Goal: Task Accomplishment & Management: Complete application form

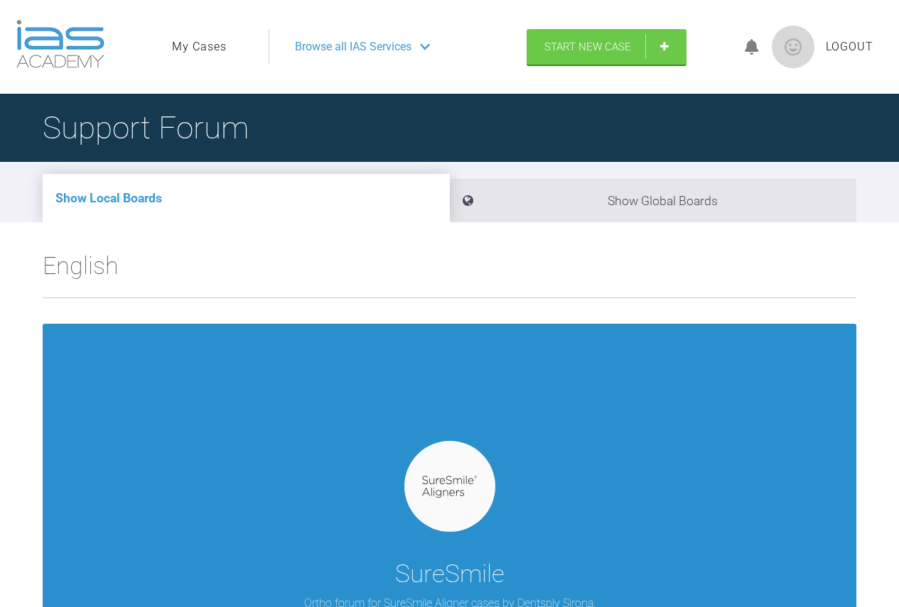
click at [458, 486] on img at bounding box center [449, 487] width 55 height 22
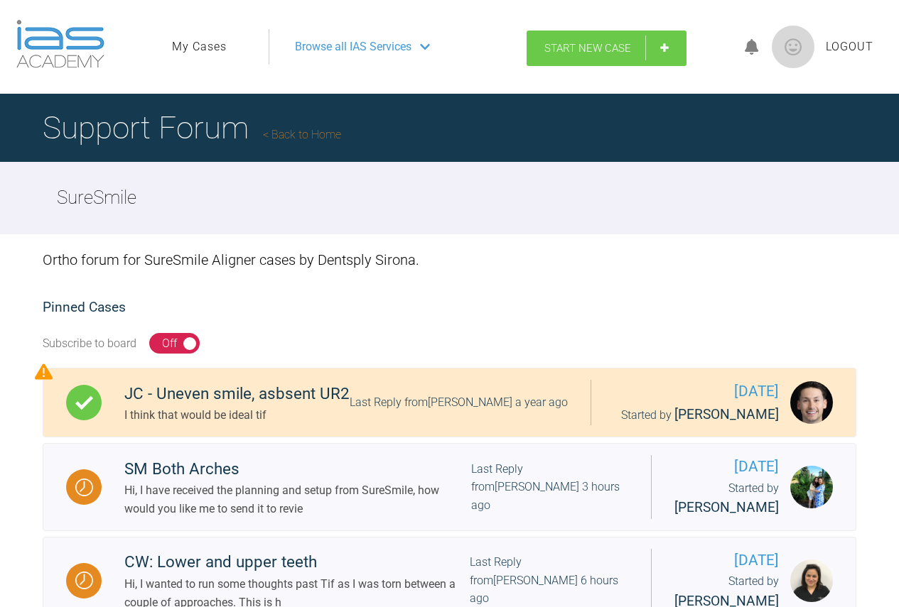
click at [614, 46] on span "Start New Case" at bounding box center [587, 48] width 87 height 13
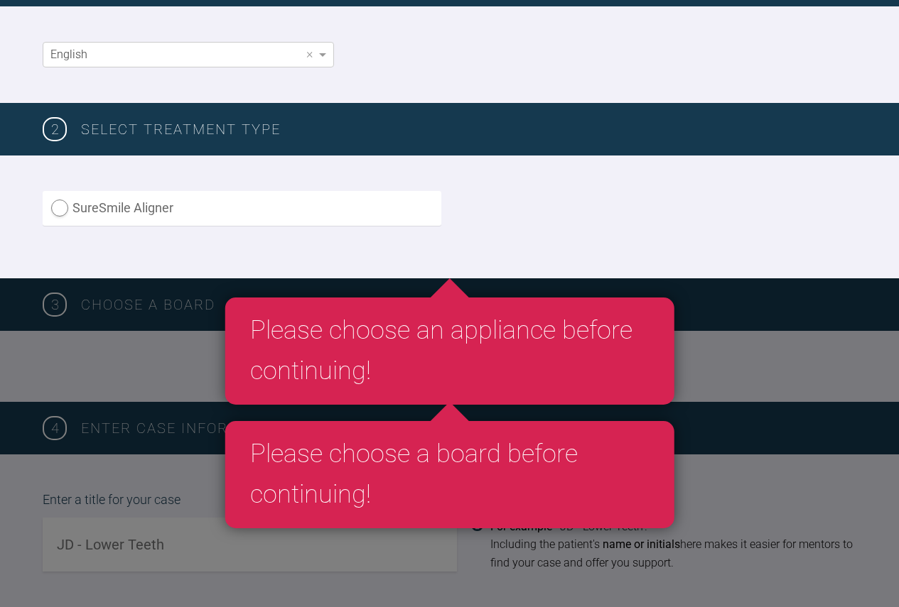
scroll to position [284, 0]
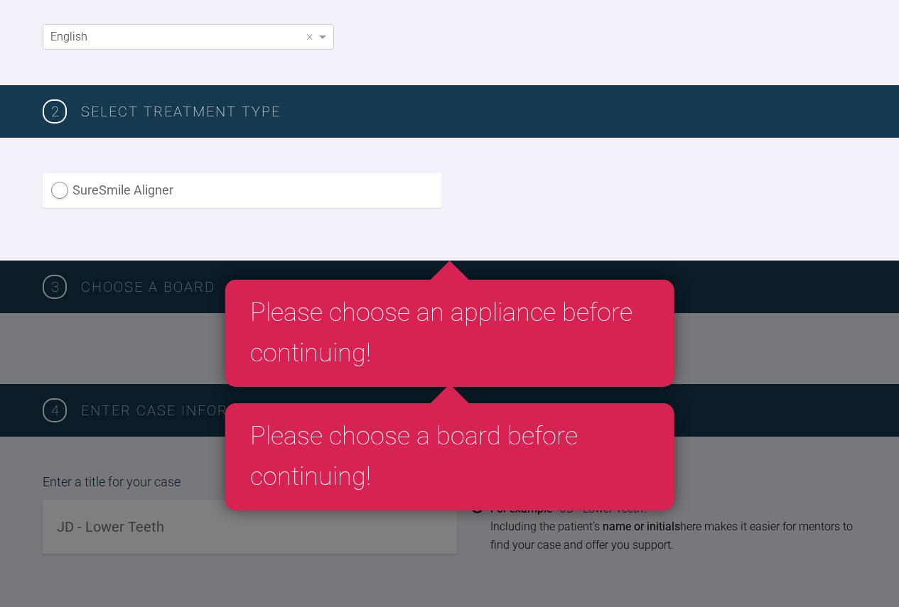
click at [58, 190] on label "SureSmile Aligner" at bounding box center [242, 190] width 399 height 35
radio Aligner "true"
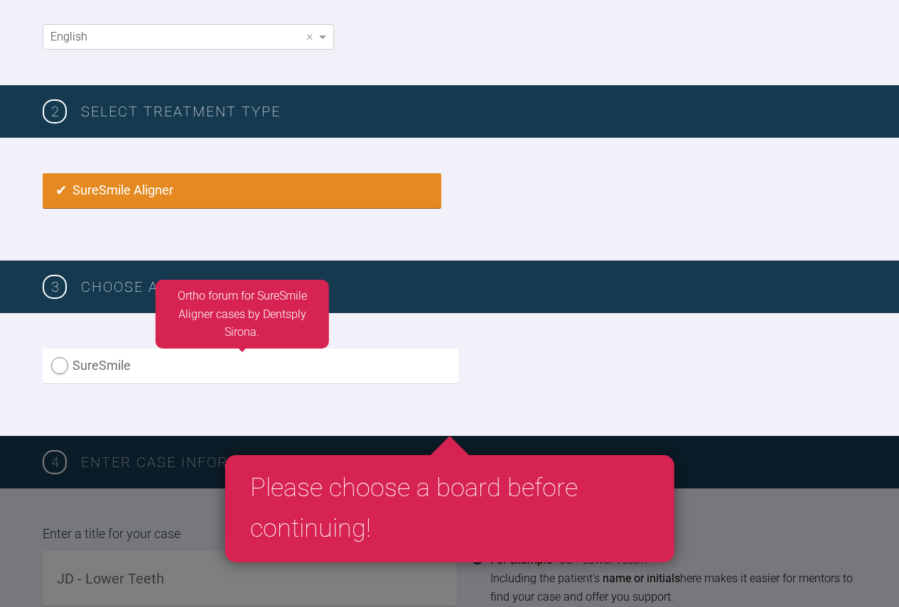
click at [178, 374] on label "SureSmile" at bounding box center [251, 366] width 416 height 35
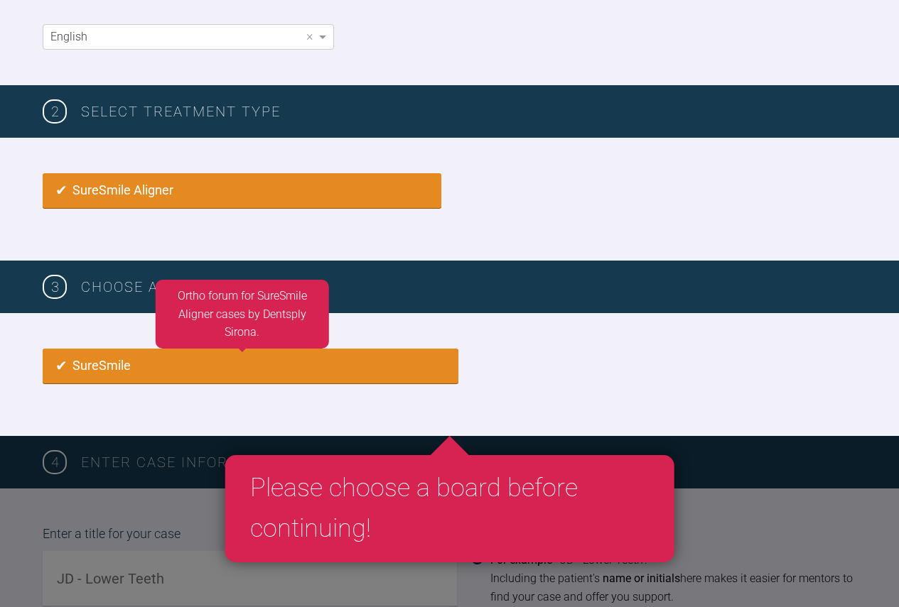
radio input "true"
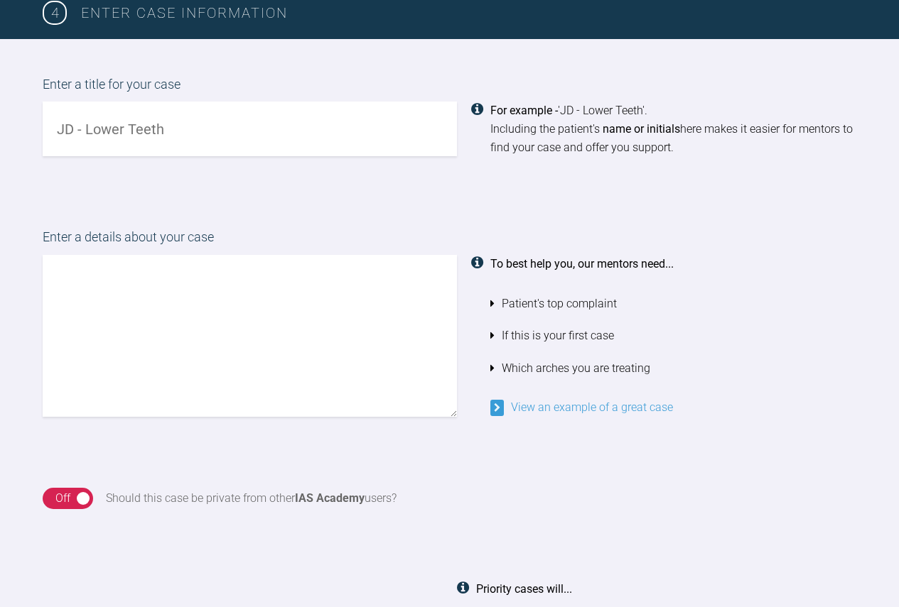
scroll to position [777, 0]
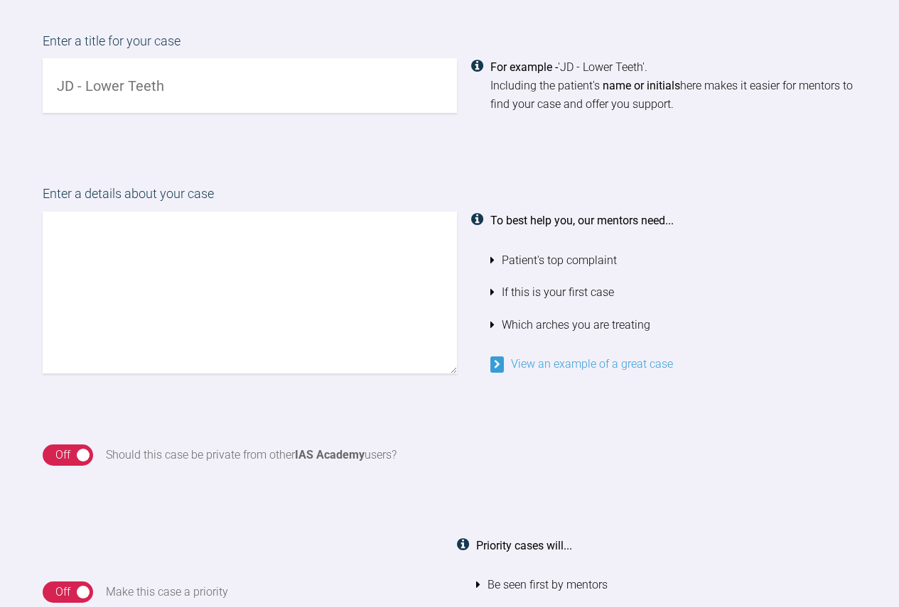
drag, startPoint x: 175, startPoint y: 85, endPoint x: 21, endPoint y: 92, distance: 154.3
click at [21, 92] on div "Enter a title for your case For example - 'JD - Lower Teeth'. Including the pat…" at bounding box center [449, 72] width 899 height 153
type input "WG upper and lowers, crossbite"
click at [245, 256] on textarea at bounding box center [250, 293] width 414 height 162
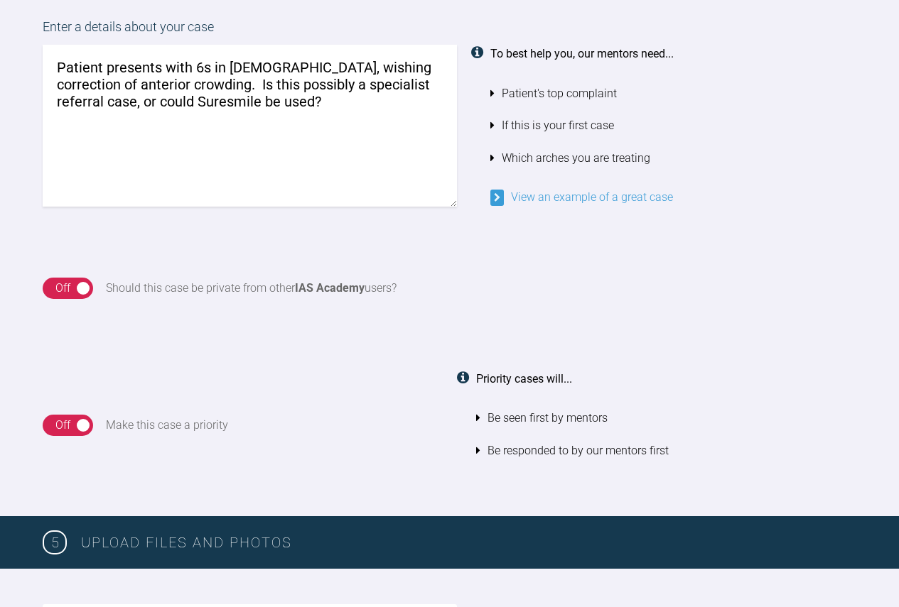
scroll to position [919, 0]
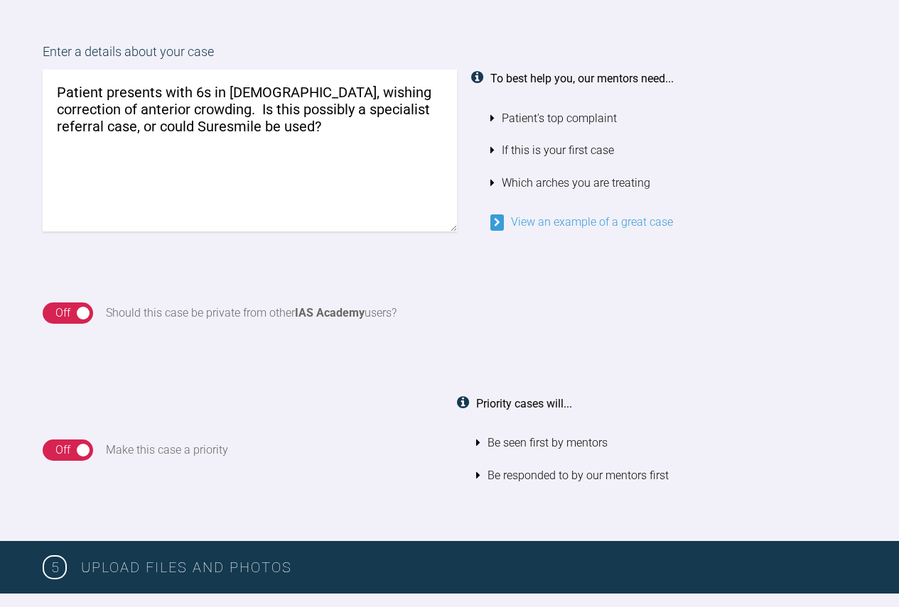
click at [84, 445] on div "On Off" at bounding box center [68, 450] width 50 height 21
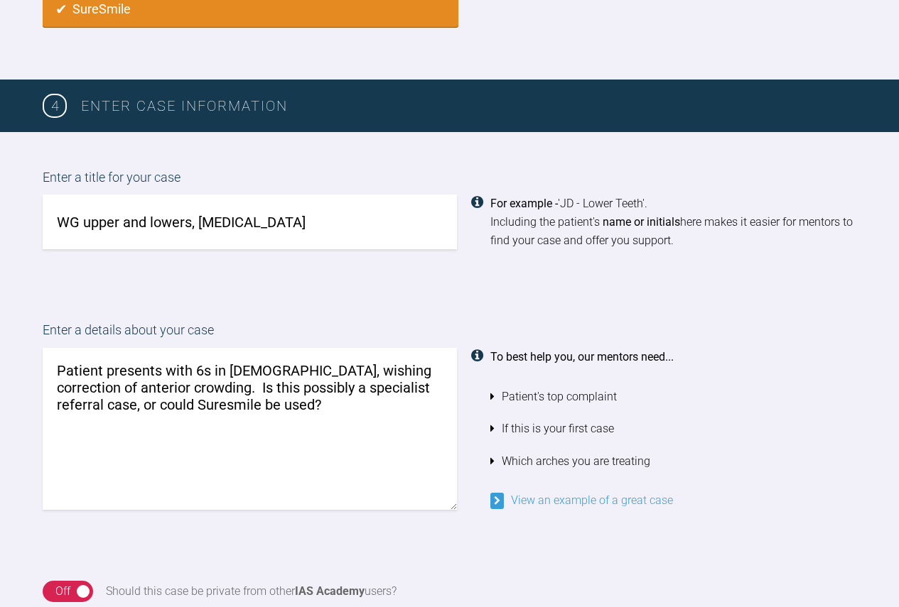
scroll to position [635, 0]
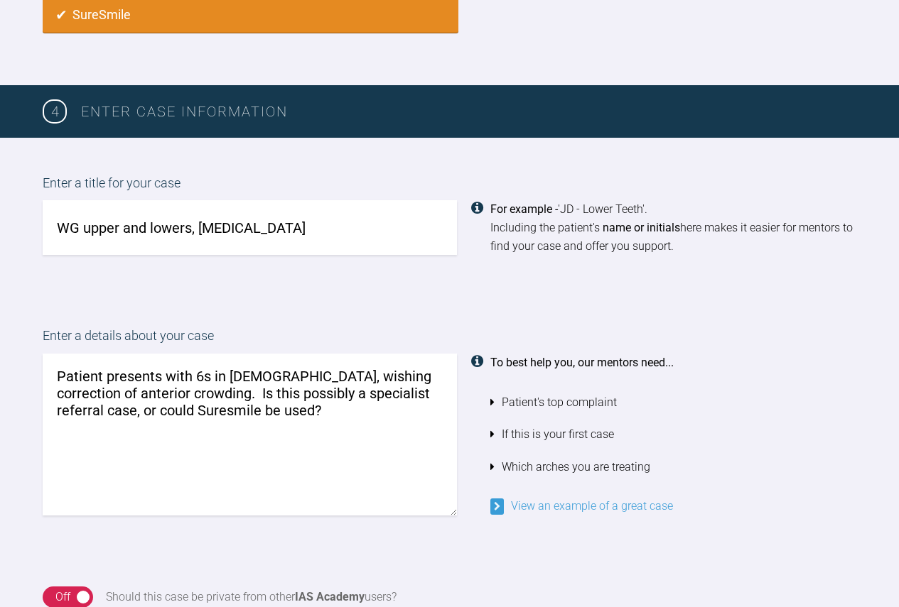
click at [295, 417] on textarea "Patient presents with 6s in crossbite, wishing correction of anterior crowding.…" at bounding box center [250, 435] width 414 height 162
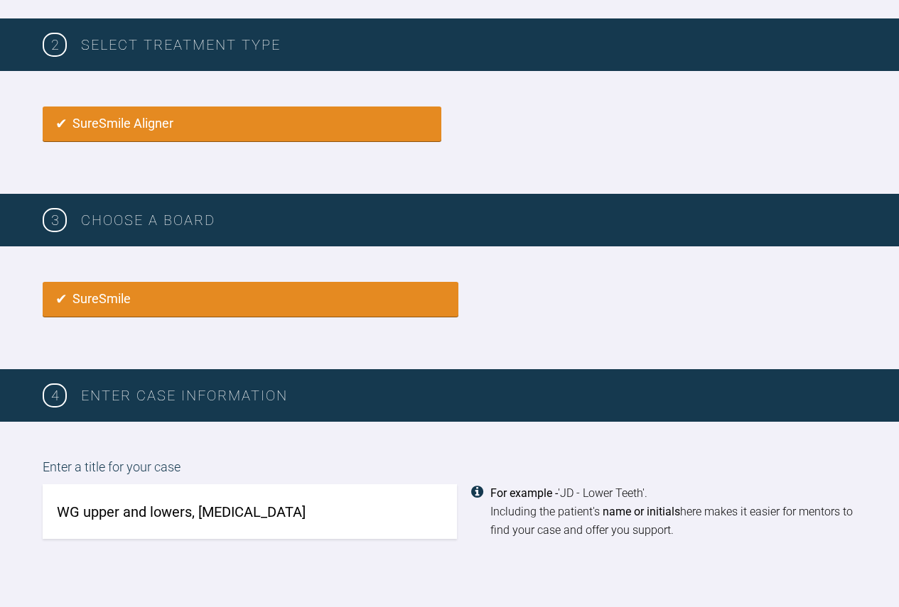
scroll to position [848, 0]
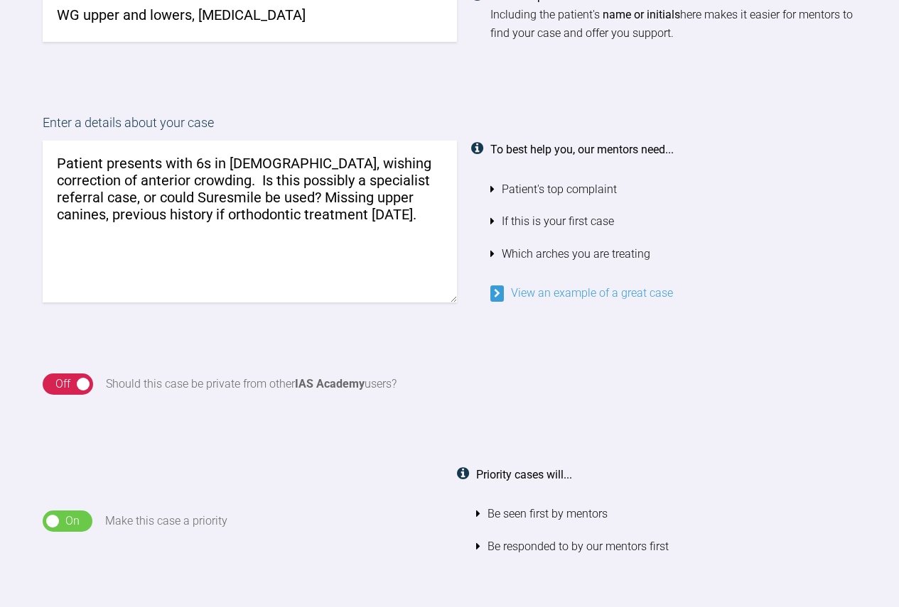
type textarea "Patient presents with 6s in crossbite, wishing correction of anterior crowding.…"
click at [55, 514] on div "On Off" at bounding box center [68, 521] width 50 height 21
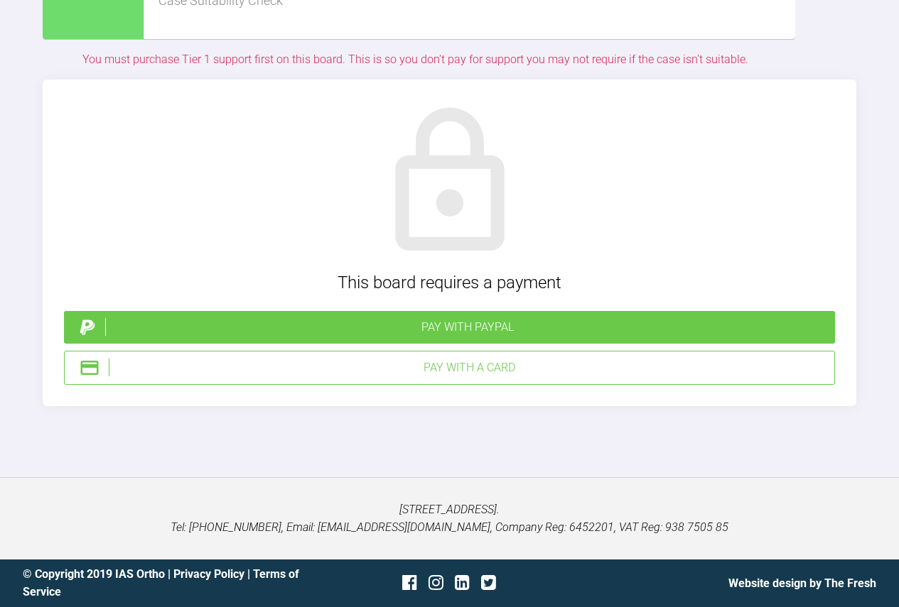
scroll to position [3782, 0]
click at [450, 326] on div "Pay with PayPal" at bounding box center [467, 327] width 724 height 18
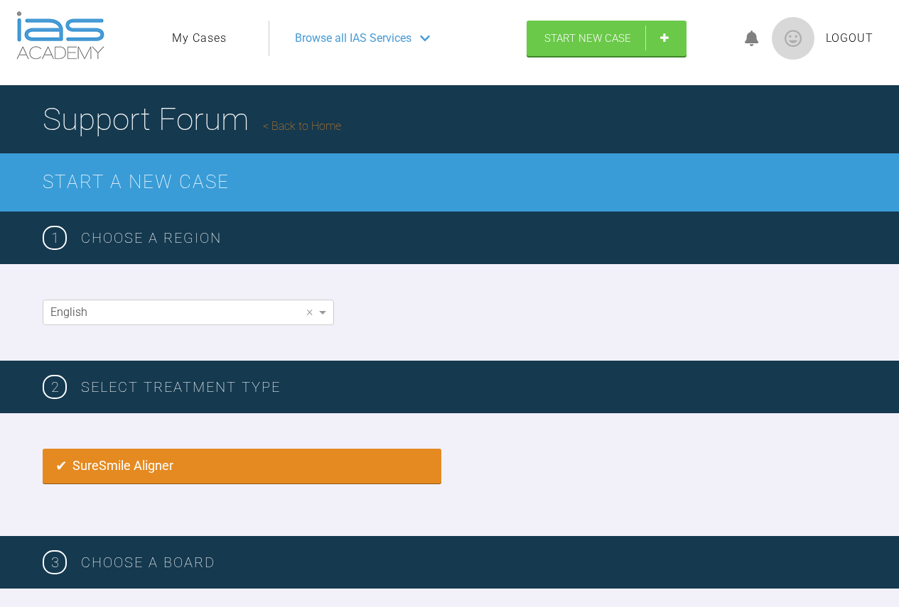
scroll to position [0, 0]
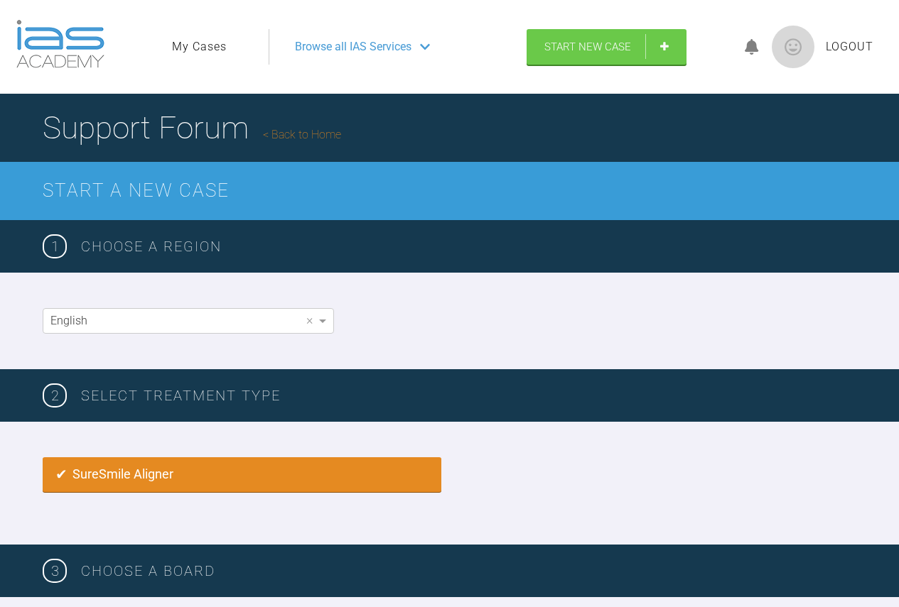
click at [755, 46] on icon at bounding box center [752, 47] width 14 height 16
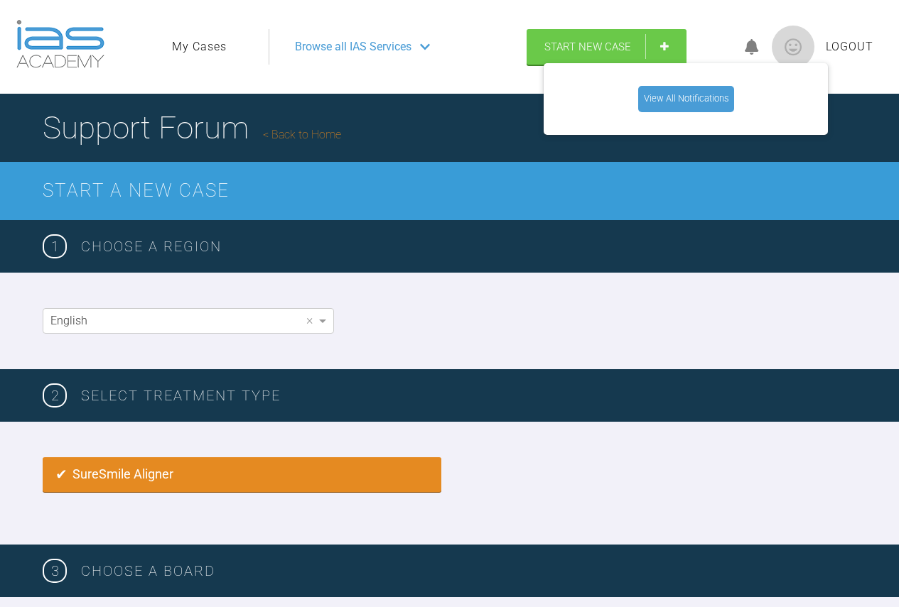
click at [719, 94] on link "View All Notifications" at bounding box center [686, 99] width 96 height 26
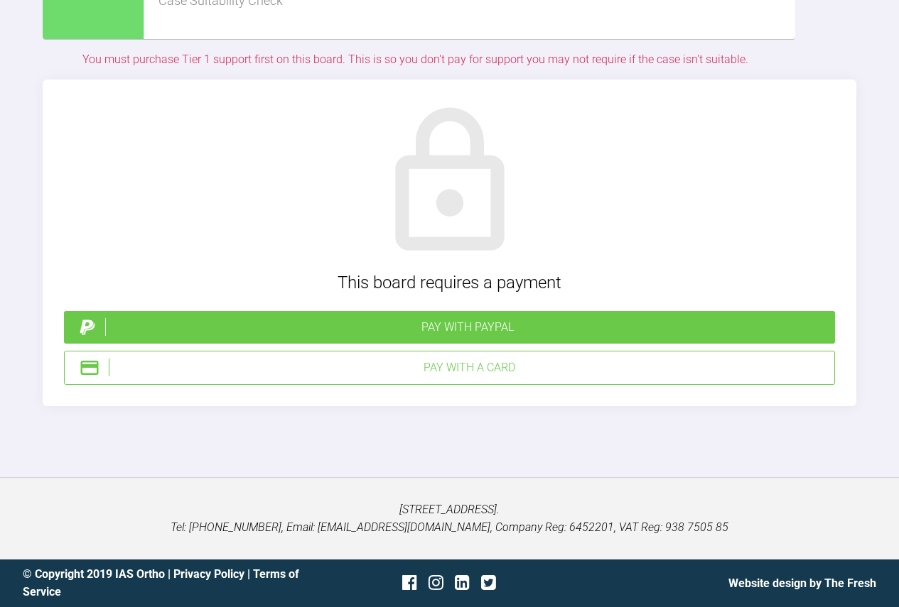
scroll to position [3782, 0]
click at [465, 323] on div "Pay with PayPal" at bounding box center [467, 327] width 724 height 18
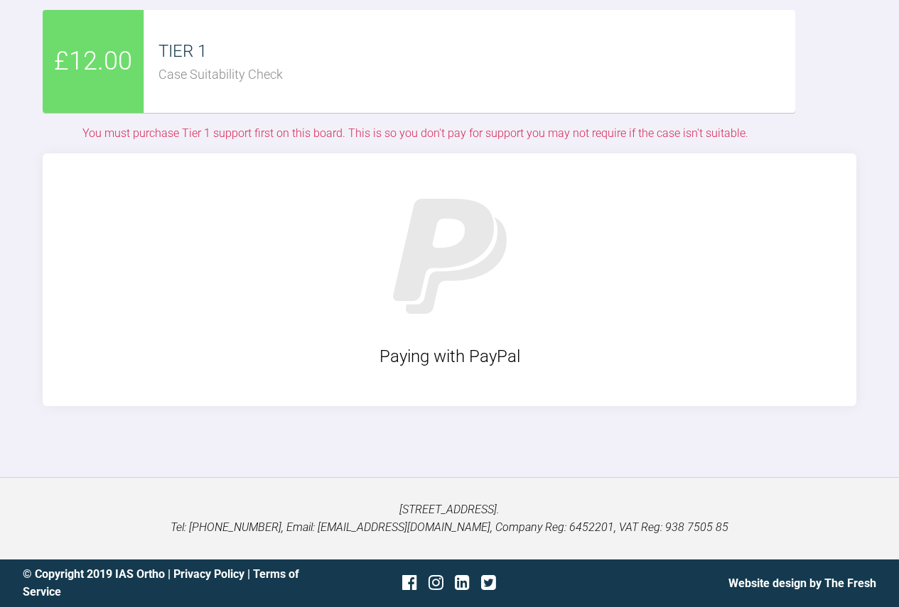
scroll to position [3740, 0]
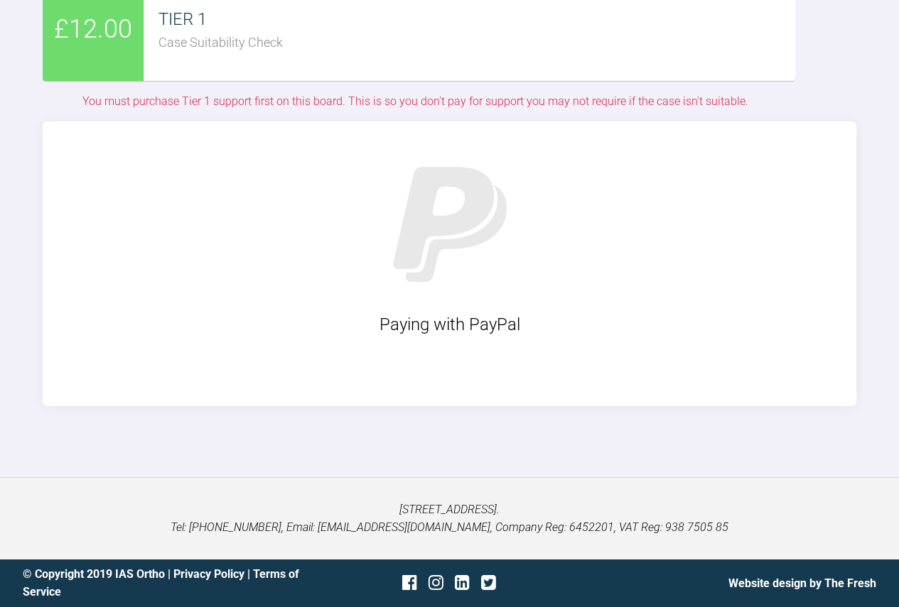
drag, startPoint x: 365, startPoint y: 355, endPoint x: 309, endPoint y: 342, distance: 57.7
click at [309, 342] on div "Paying with PayPal" at bounding box center [449, 263] width 813 height 285
click at [298, 33] on div "TIER 1" at bounding box center [476, 19] width 637 height 27
click at [295, 385] on div at bounding box center [449, 369] width 771 height 32
click at [313, 298] on div "Paying with PayPal" at bounding box center [449, 263] width 813 height 285
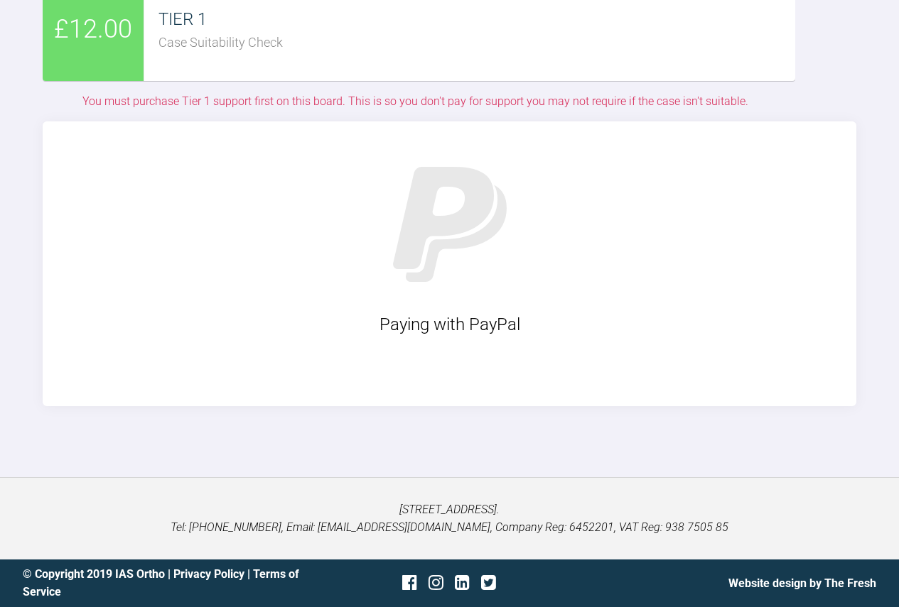
drag, startPoint x: 406, startPoint y: 283, endPoint x: 425, endPoint y: 238, distance: 49.4
click at [425, 238] on img at bounding box center [449, 224] width 163 height 163
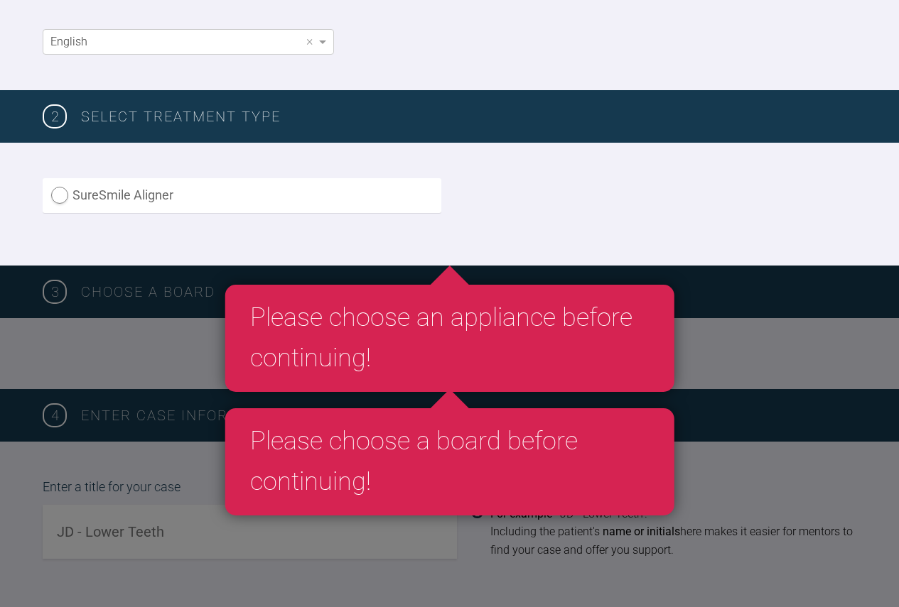
scroll to position [276, 0]
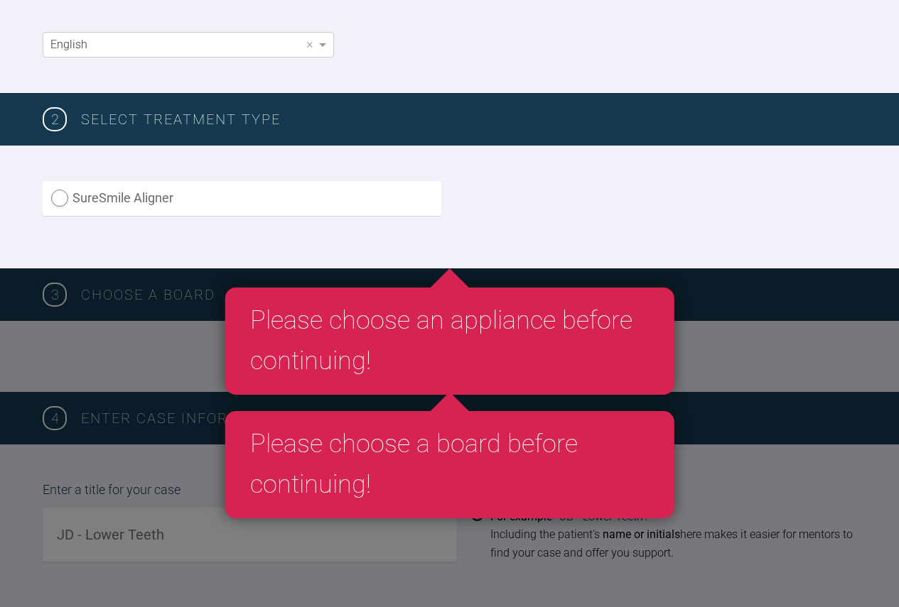
click at [210, 194] on label "SureSmile Aligner" at bounding box center [242, 198] width 399 height 35
radio Aligner "true"
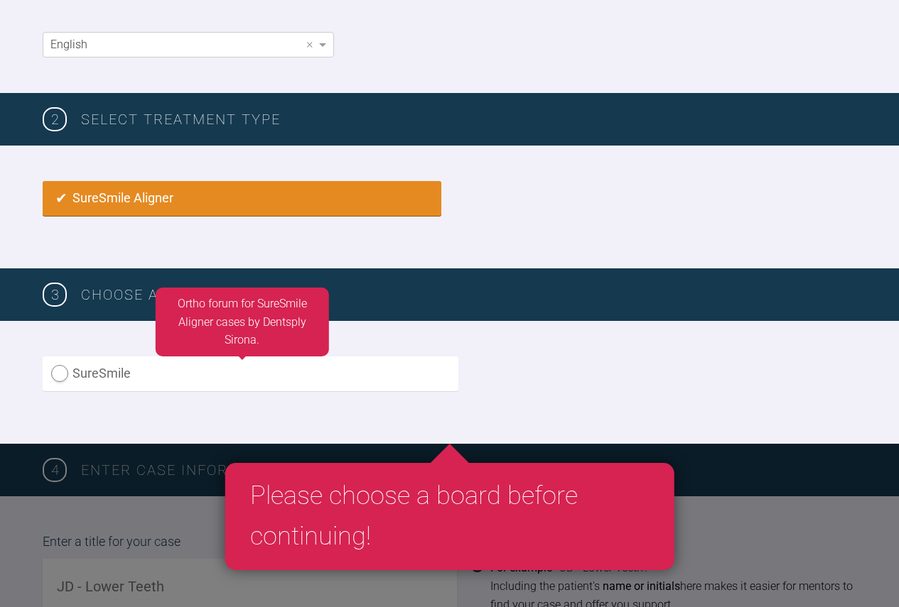
click at [90, 389] on label "SureSmile" at bounding box center [251, 374] width 416 height 35
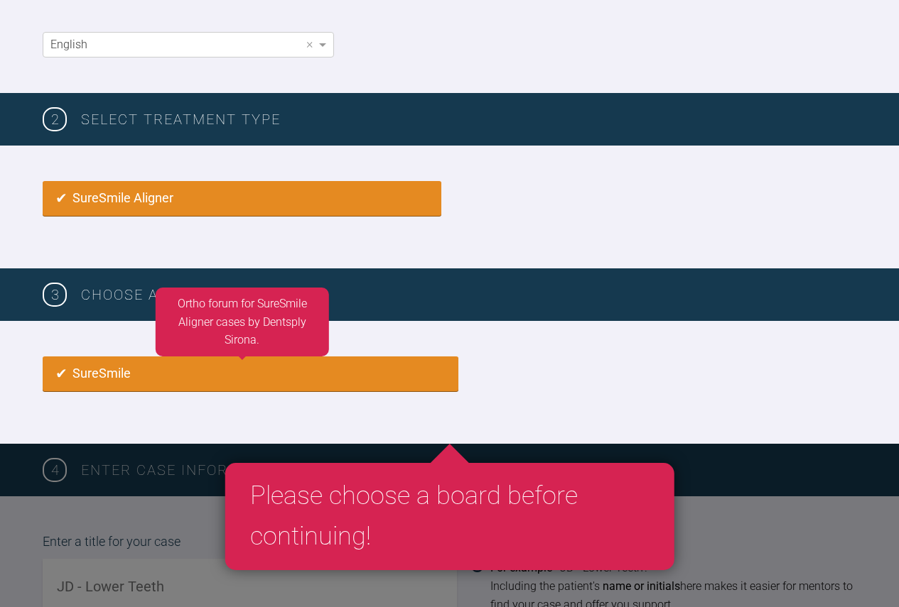
radio input "true"
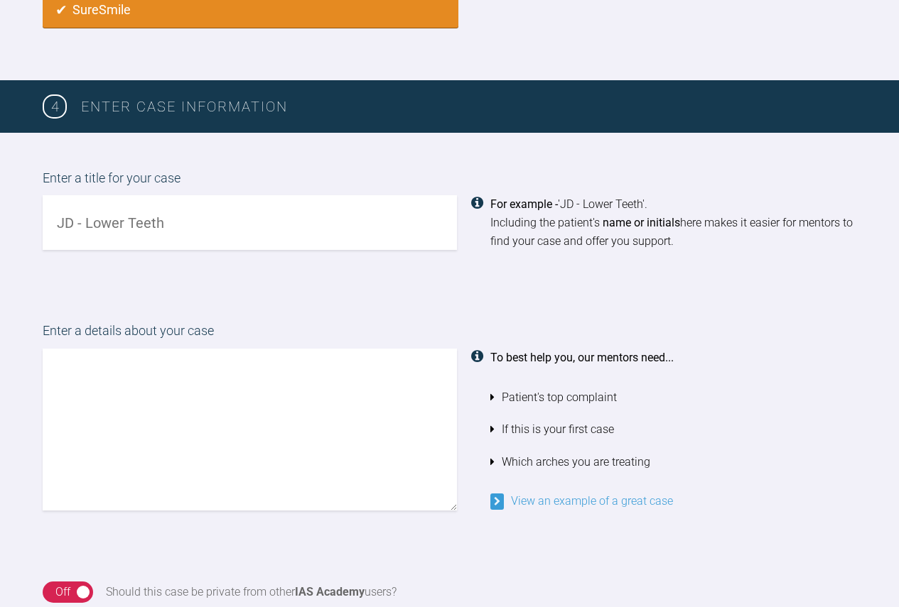
scroll to position [635, 0]
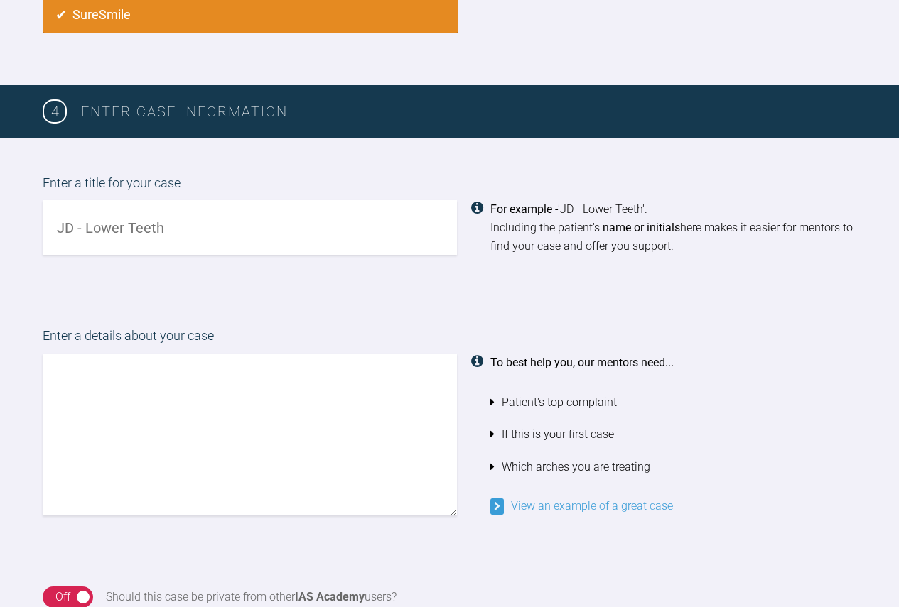
click at [147, 232] on input "text" at bounding box center [250, 227] width 414 height 55
type input "WG upper and lower teeth, [MEDICAL_DATA] molars"
click at [174, 398] on textarea at bounding box center [250, 435] width 414 height 162
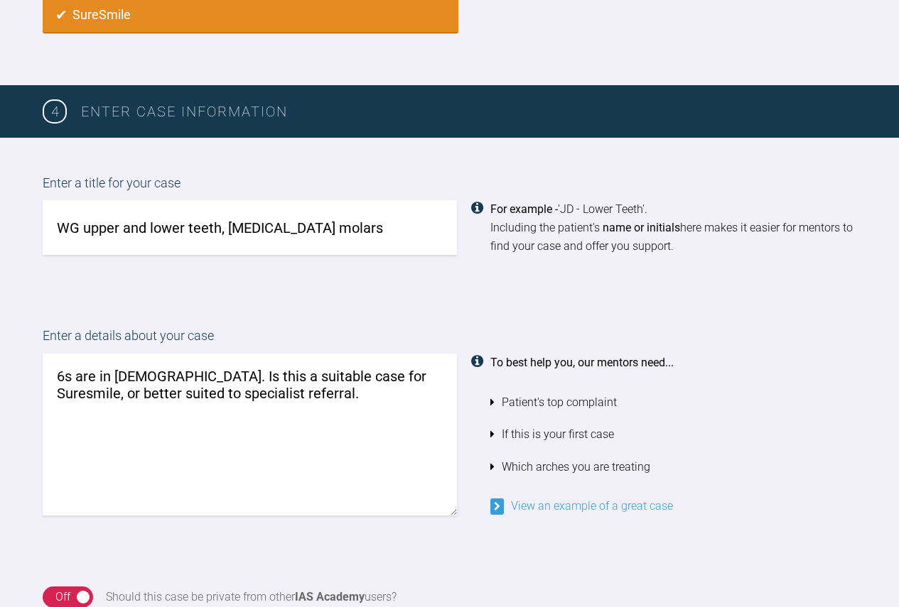
click at [172, 376] on textarea "6s are in [DEMOGRAPHIC_DATA]. Is this a suitable case for Suresmile, or better …" at bounding box center [250, 435] width 414 height 162
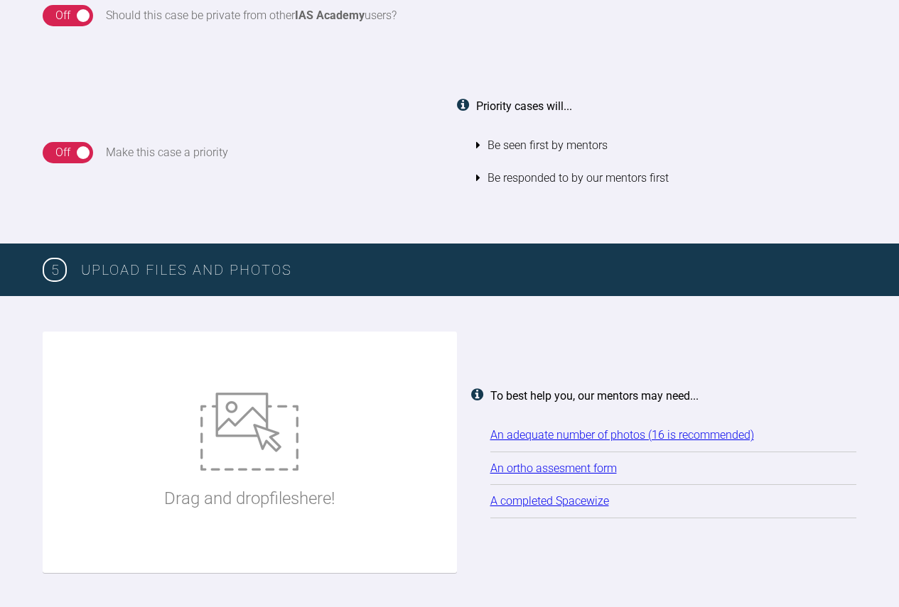
scroll to position [1275, 0]
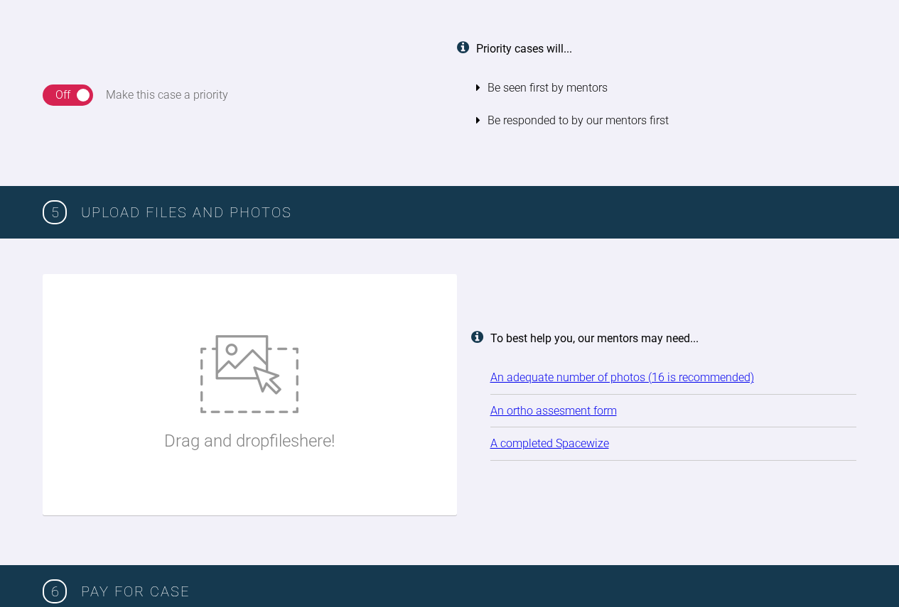
type textarea "6s are in [MEDICAL_DATA], missing upper canines, with upper premolars in canine…"
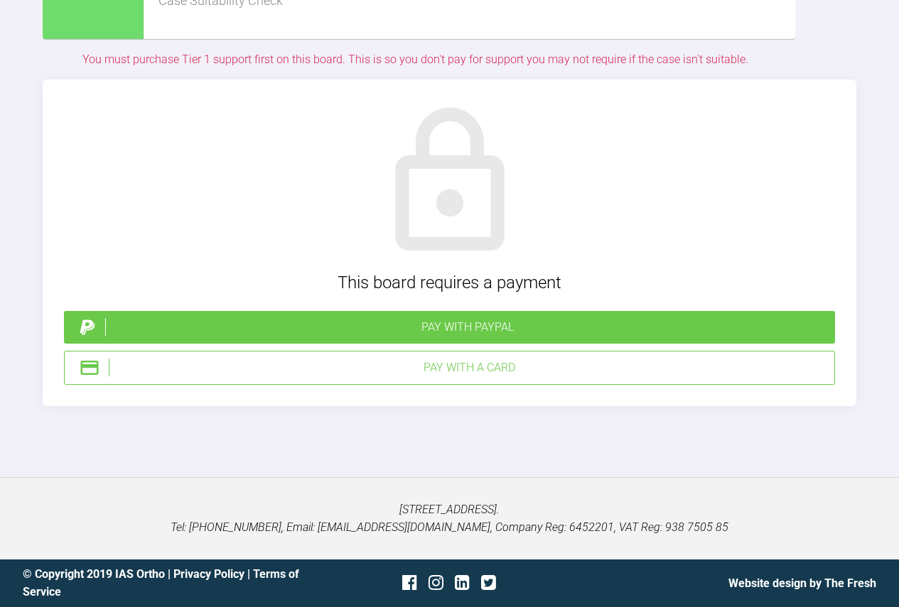
scroll to position [3690, 0]
click at [472, 337] on div "Pay with PayPal" at bounding box center [467, 327] width 724 height 18
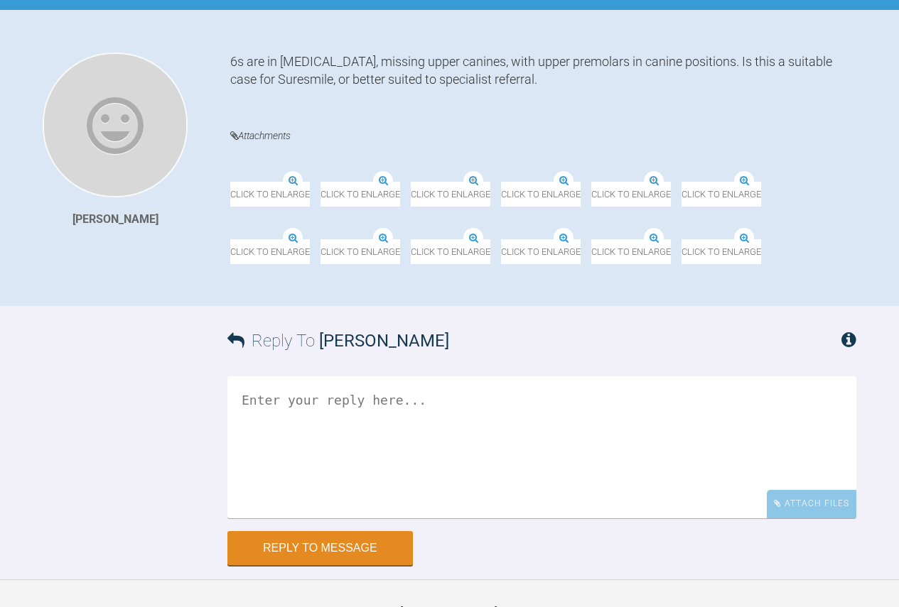
scroll to position [639, 0]
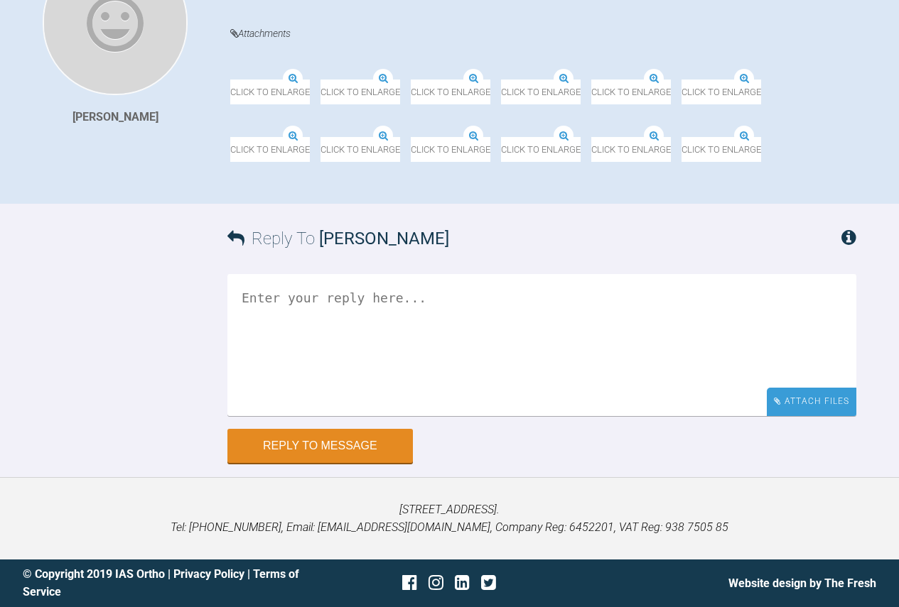
click at [838, 406] on div "Attach Files" at bounding box center [812, 402] width 90 height 28
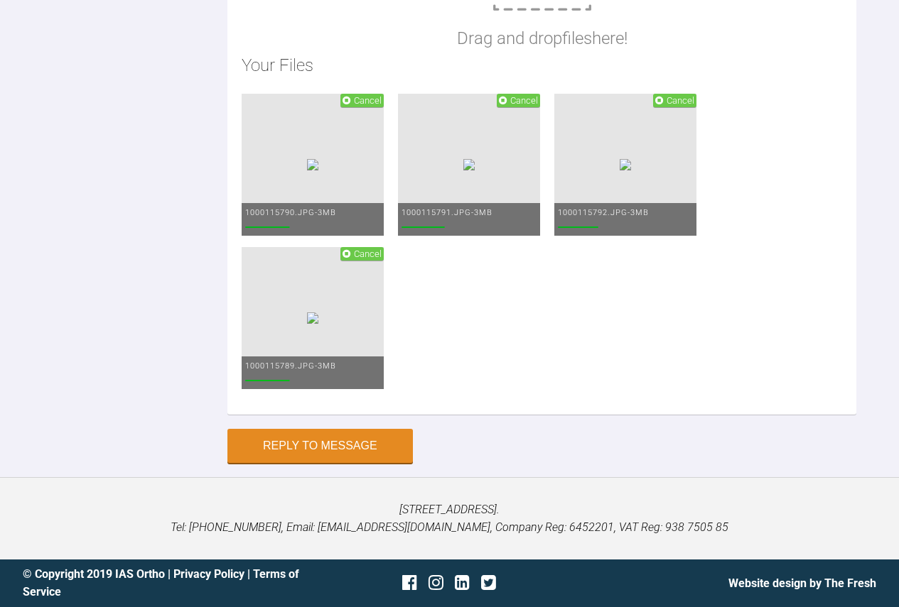
scroll to position [1065, 0]
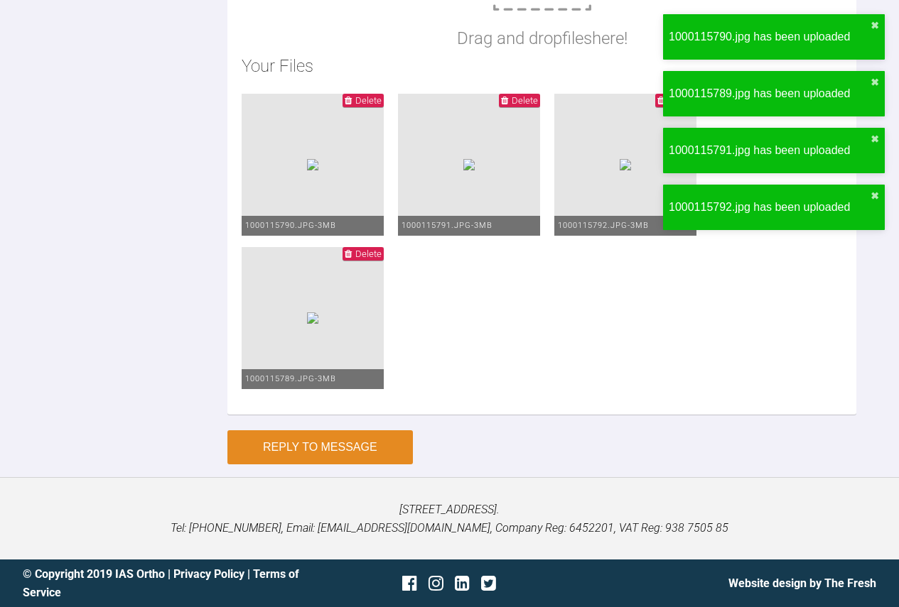
click at [372, 465] on button "Reply to Message" at bounding box center [319, 448] width 185 height 34
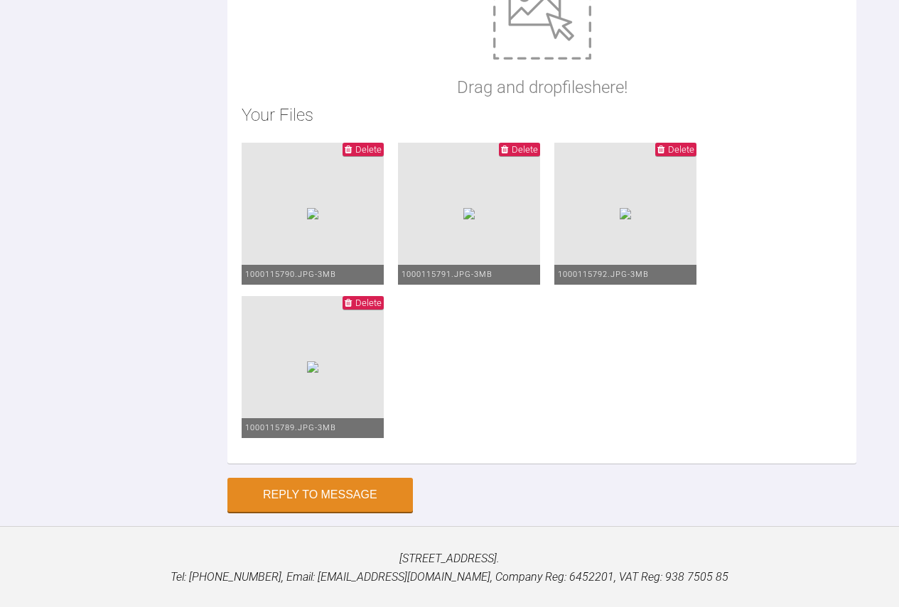
scroll to position [852, 0]
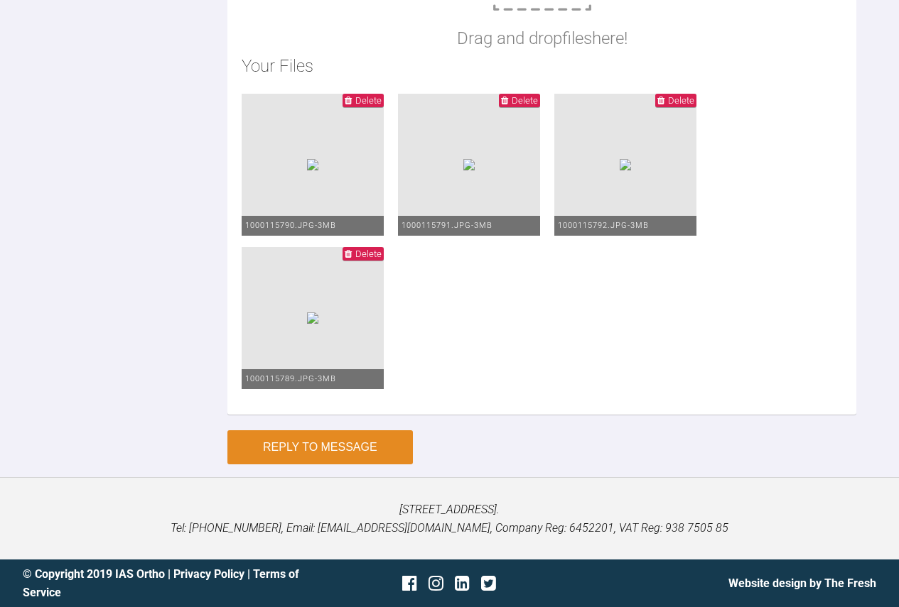
type textarea "Suresmile assessment:"
click at [357, 465] on button "Reply to Message" at bounding box center [319, 448] width 185 height 34
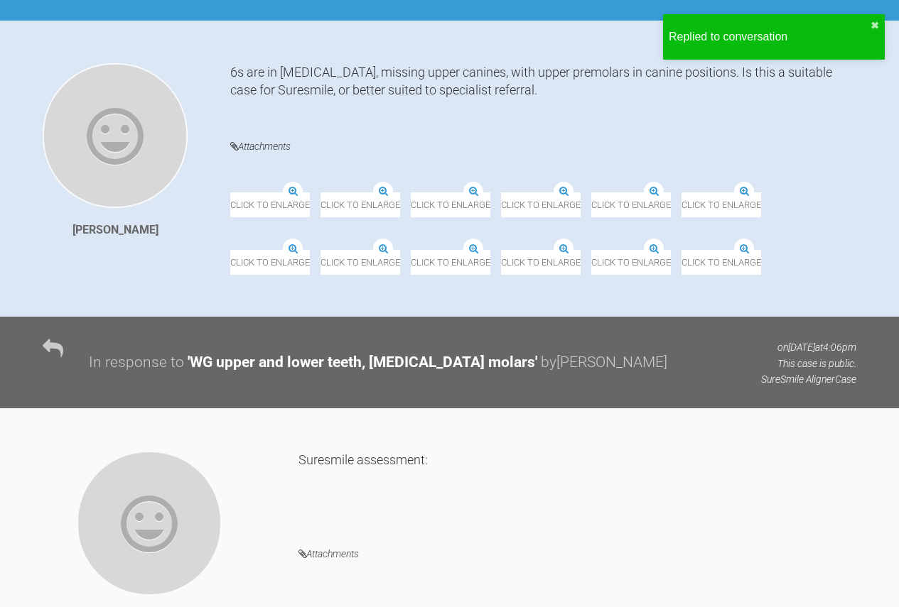
scroll to position [355, 0]
